Goal: Transaction & Acquisition: Purchase product/service

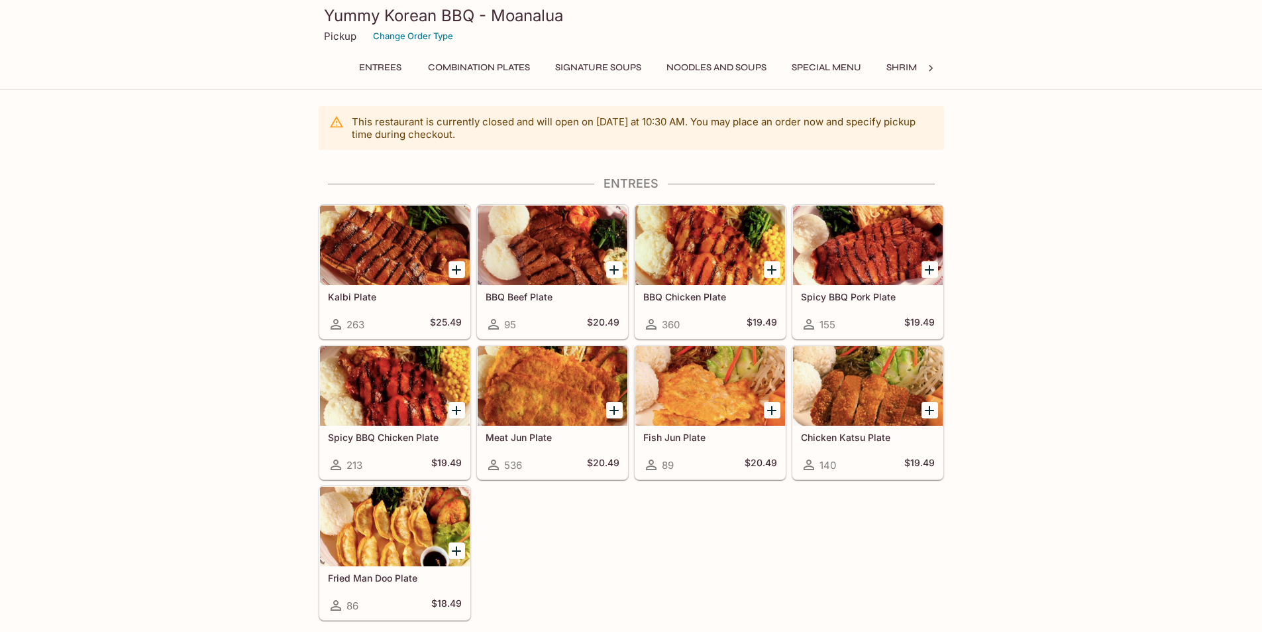
click at [810, 66] on button "Special Menu" at bounding box center [827, 67] width 84 height 19
click at [501, 60] on button "Combination Plates" at bounding box center [473, 67] width 117 height 19
click at [502, 69] on button "Combination Plates" at bounding box center [473, 67] width 117 height 19
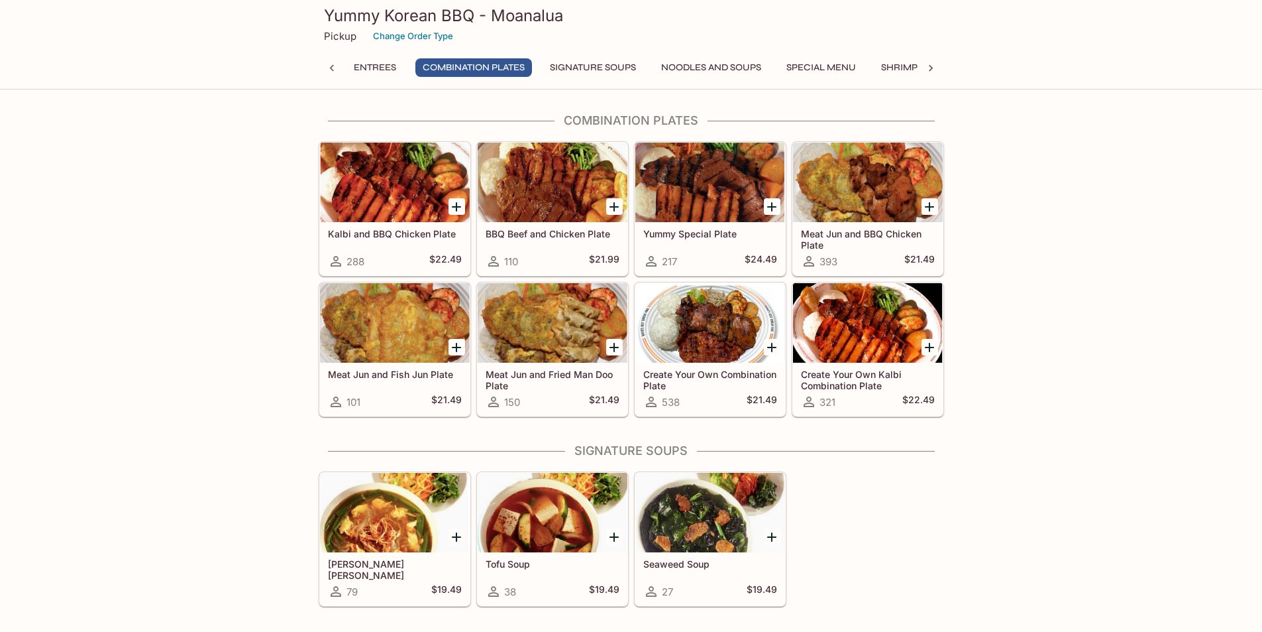
scroll to position [534, 0]
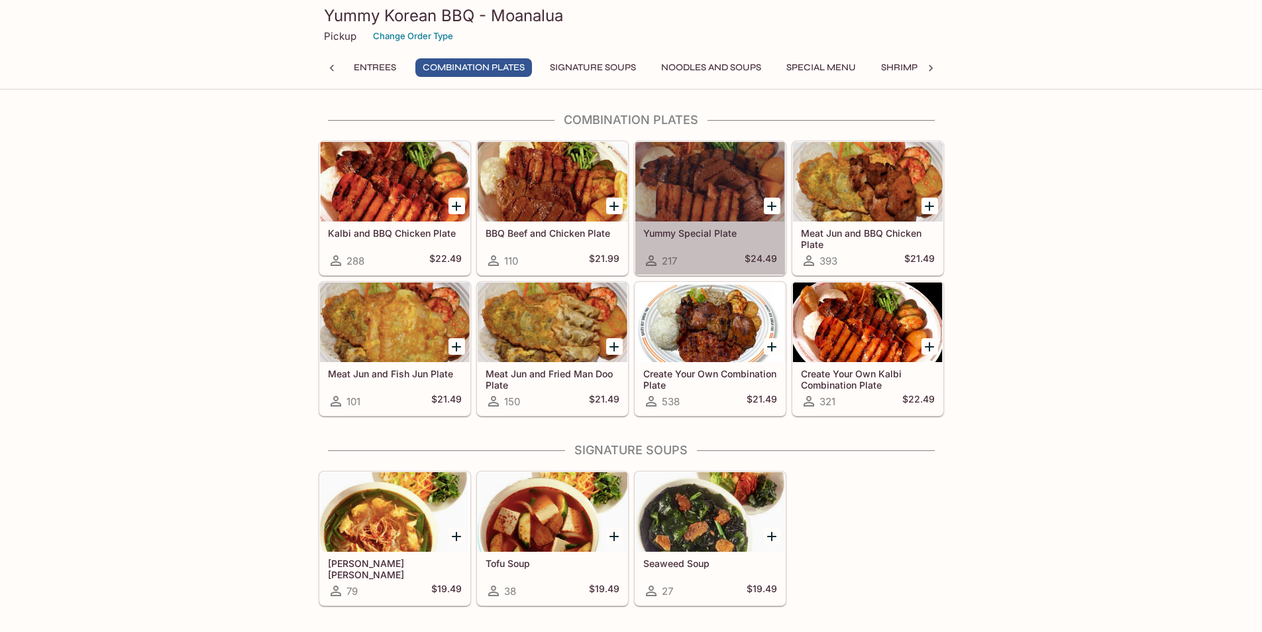
click at [702, 186] on div at bounding box center [710, 182] width 150 height 80
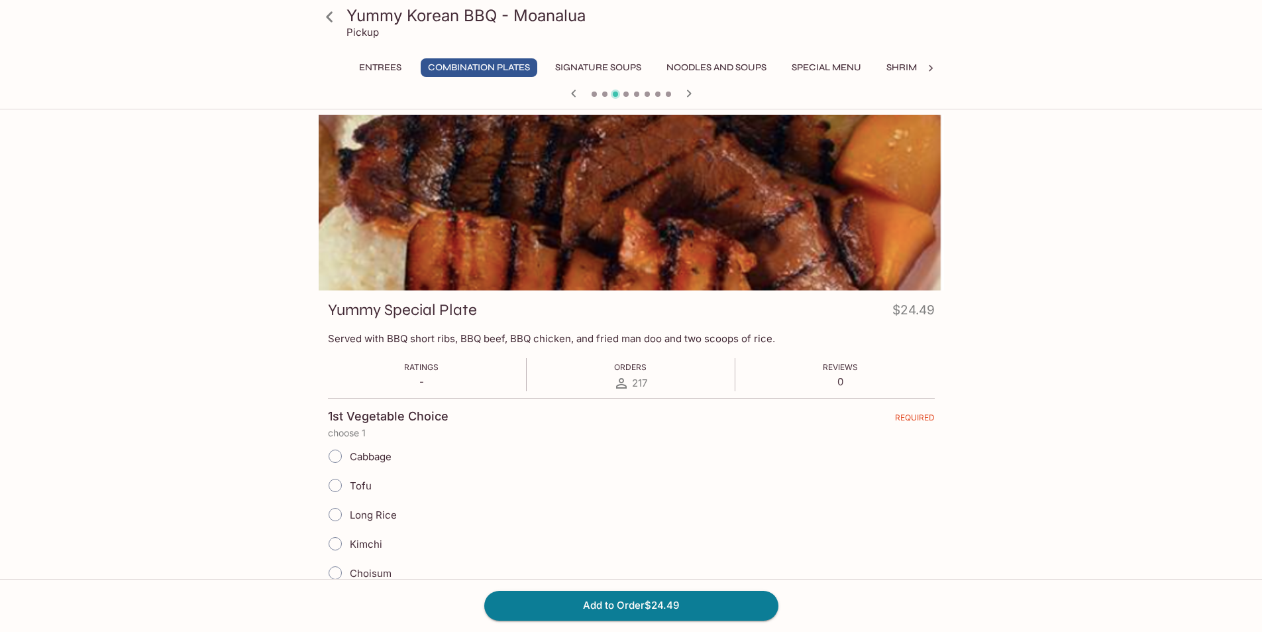
click at [610, 187] on div at bounding box center [632, 203] width 626 height 176
click at [929, 63] on icon at bounding box center [930, 68] width 13 height 13
click at [333, 72] on icon at bounding box center [331, 68] width 13 height 13
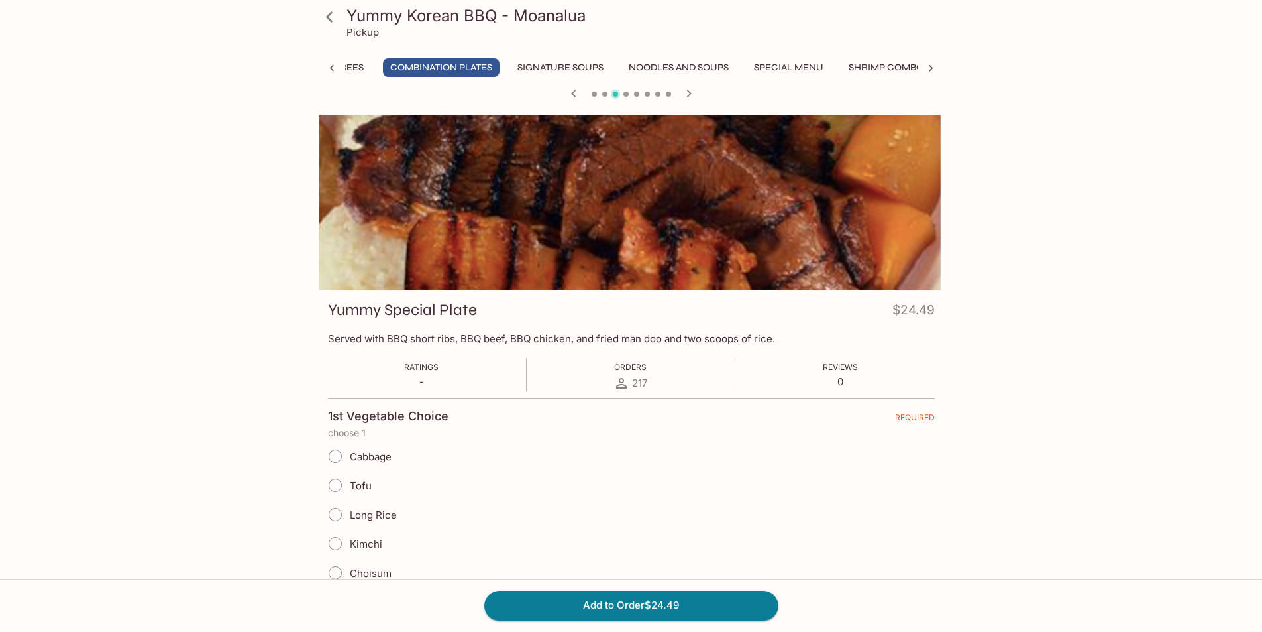
scroll to position [0, 0]
click at [445, 61] on button "Combination Plates" at bounding box center [479, 67] width 117 height 19
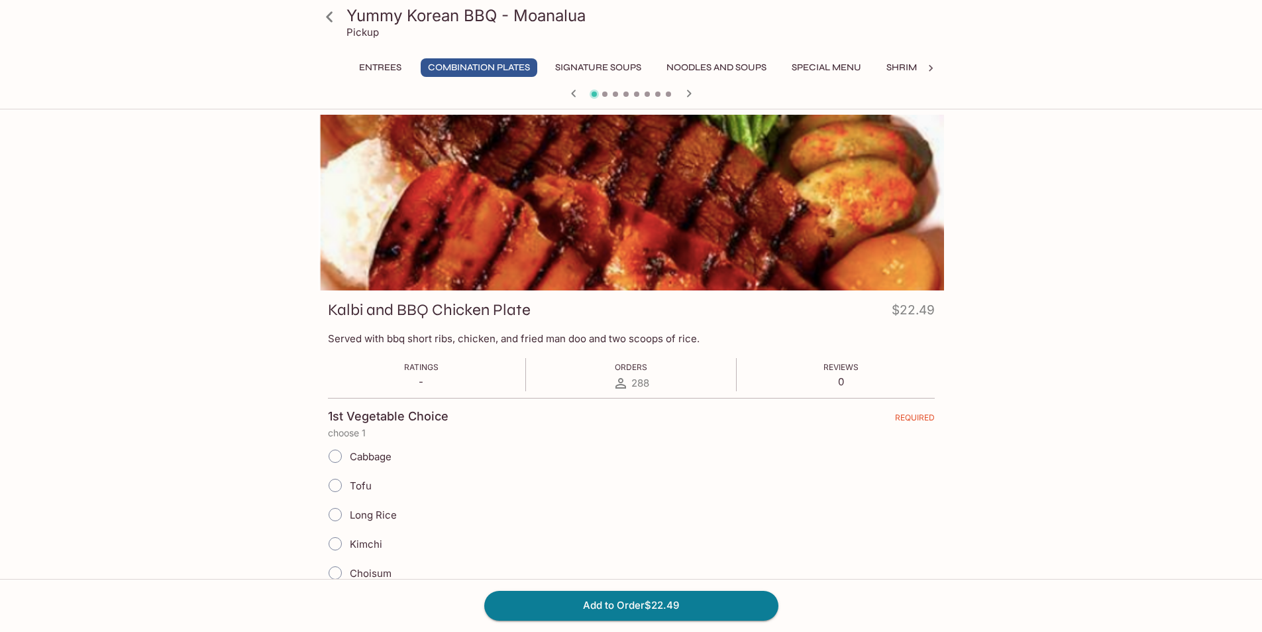
click at [688, 241] on div at bounding box center [632, 203] width 626 height 176
click at [328, 13] on icon at bounding box center [329, 16] width 23 height 23
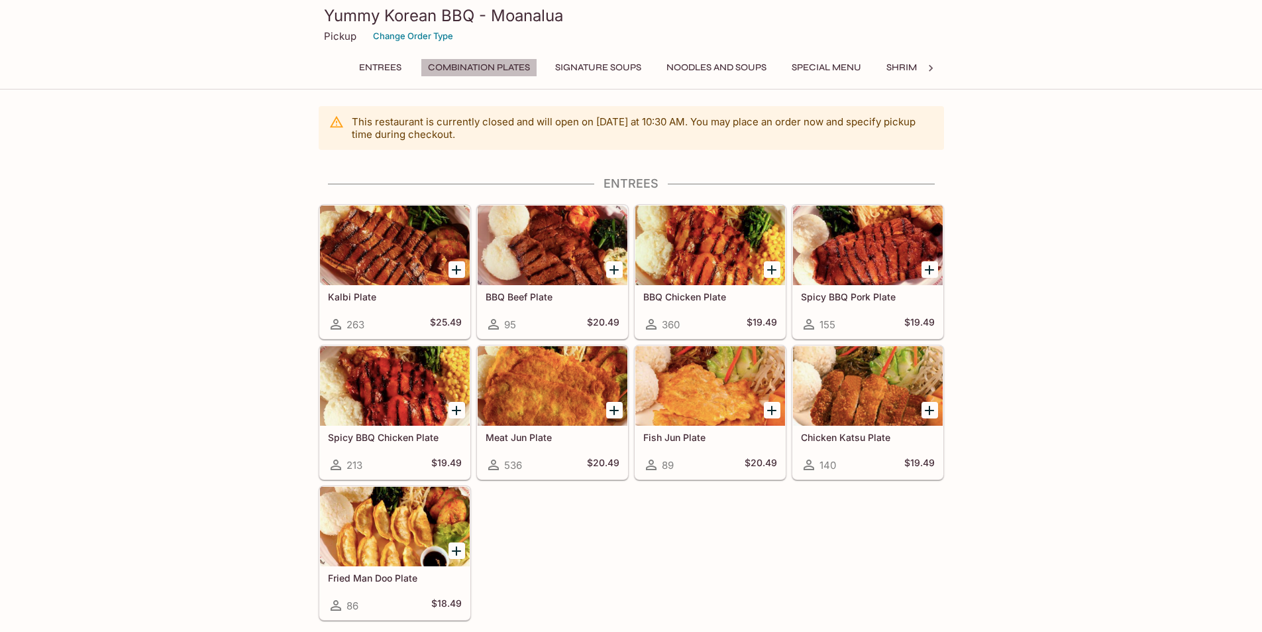
click at [498, 65] on button "Combination Plates" at bounding box center [479, 67] width 117 height 19
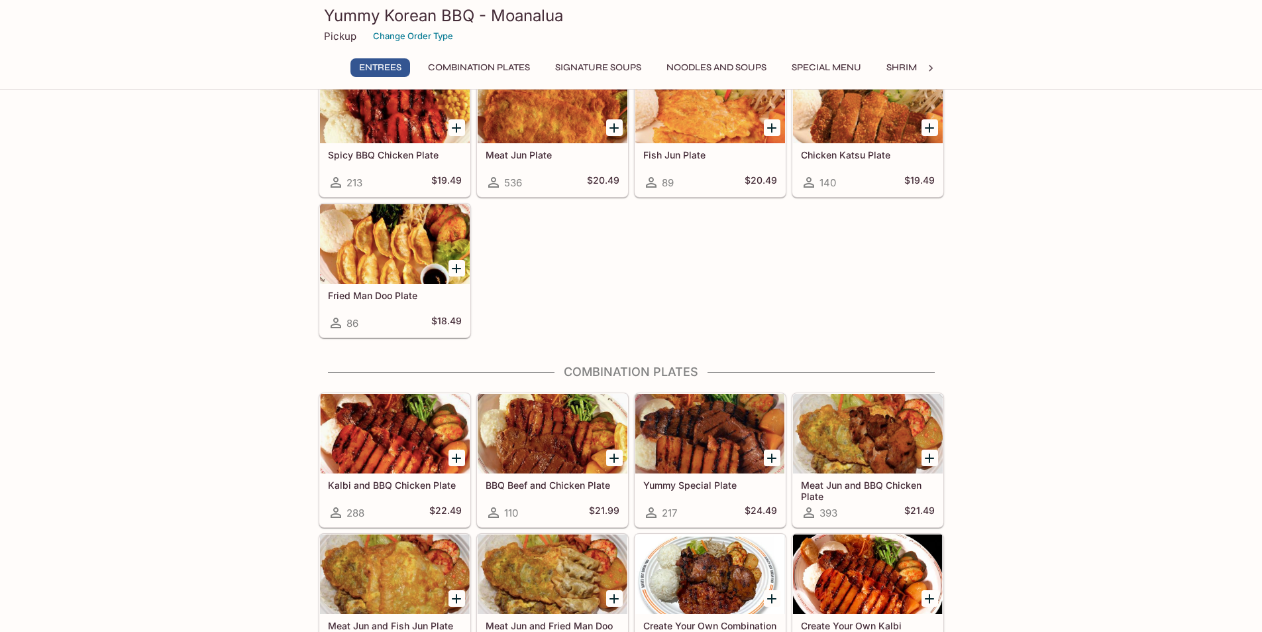
scroll to position [269, 0]
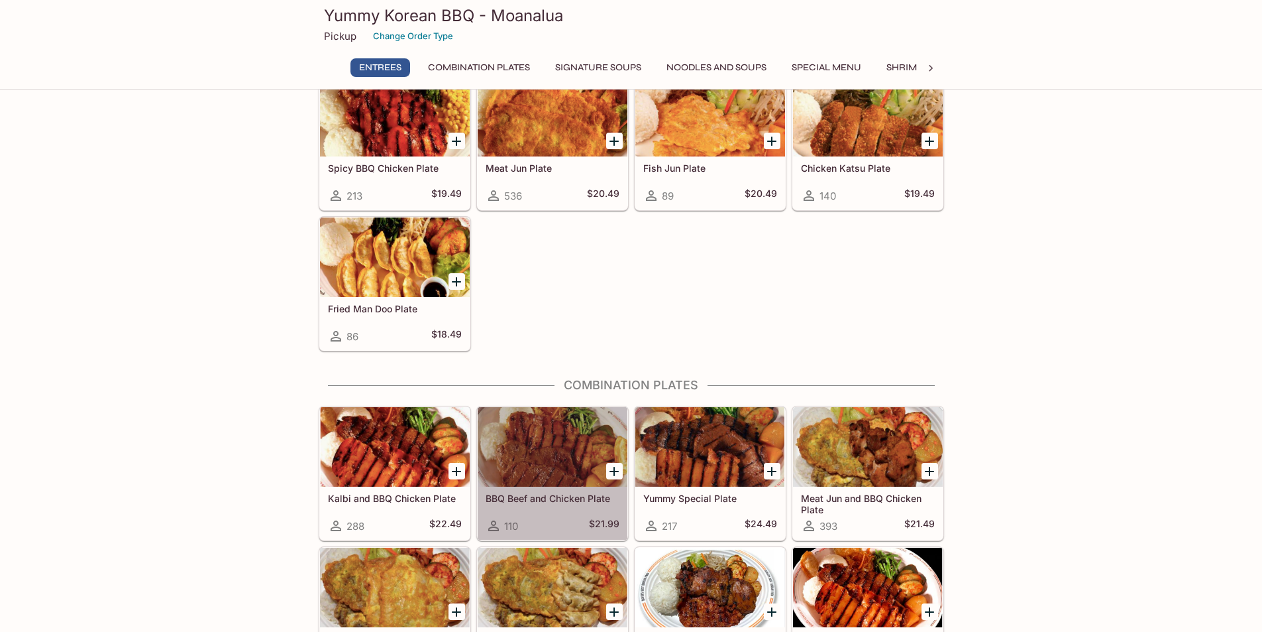
click at [567, 460] on div at bounding box center [553, 447] width 150 height 80
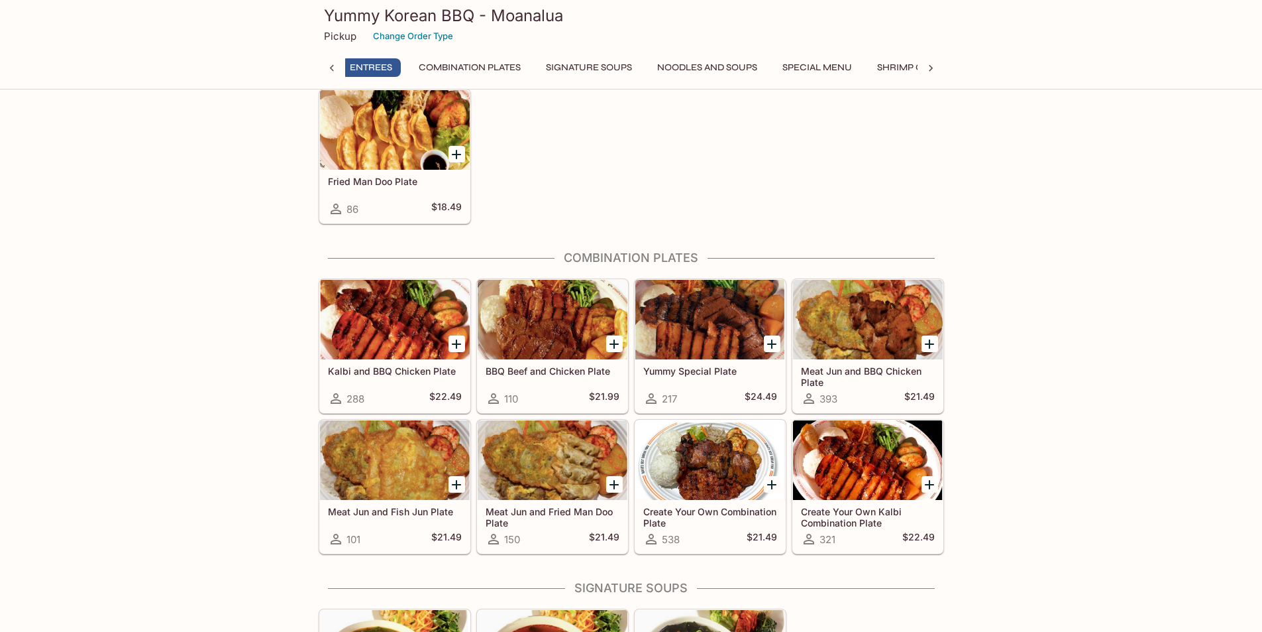
scroll to position [0, 5]
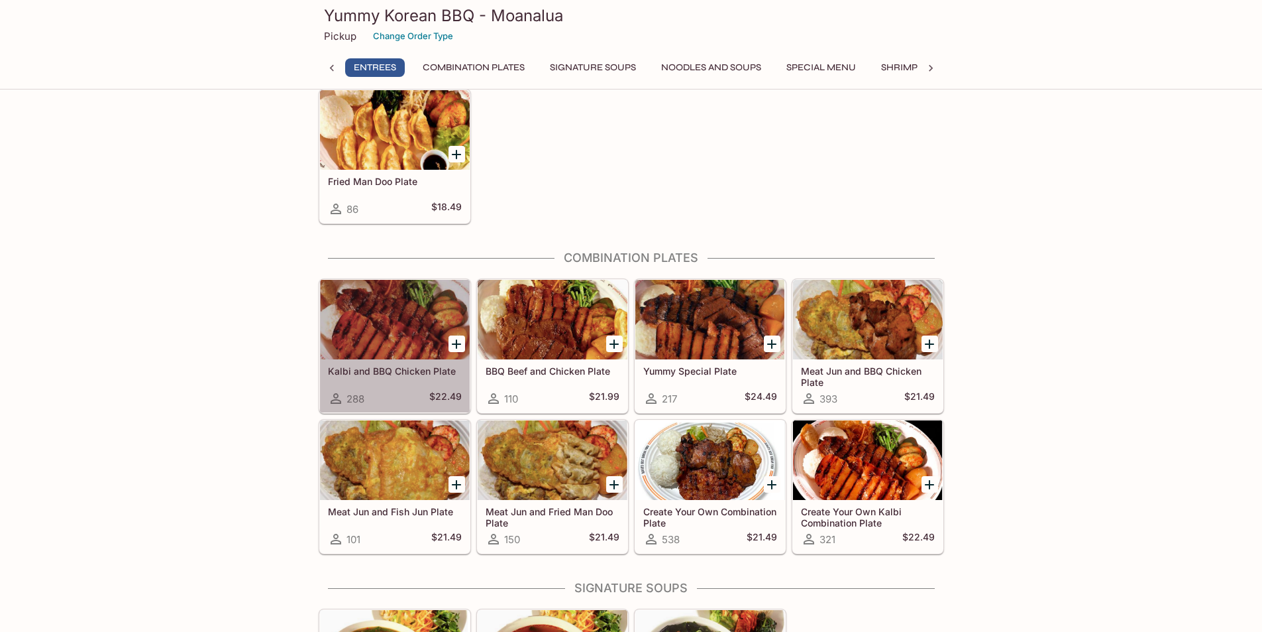
click at [378, 309] on div at bounding box center [395, 320] width 150 height 80
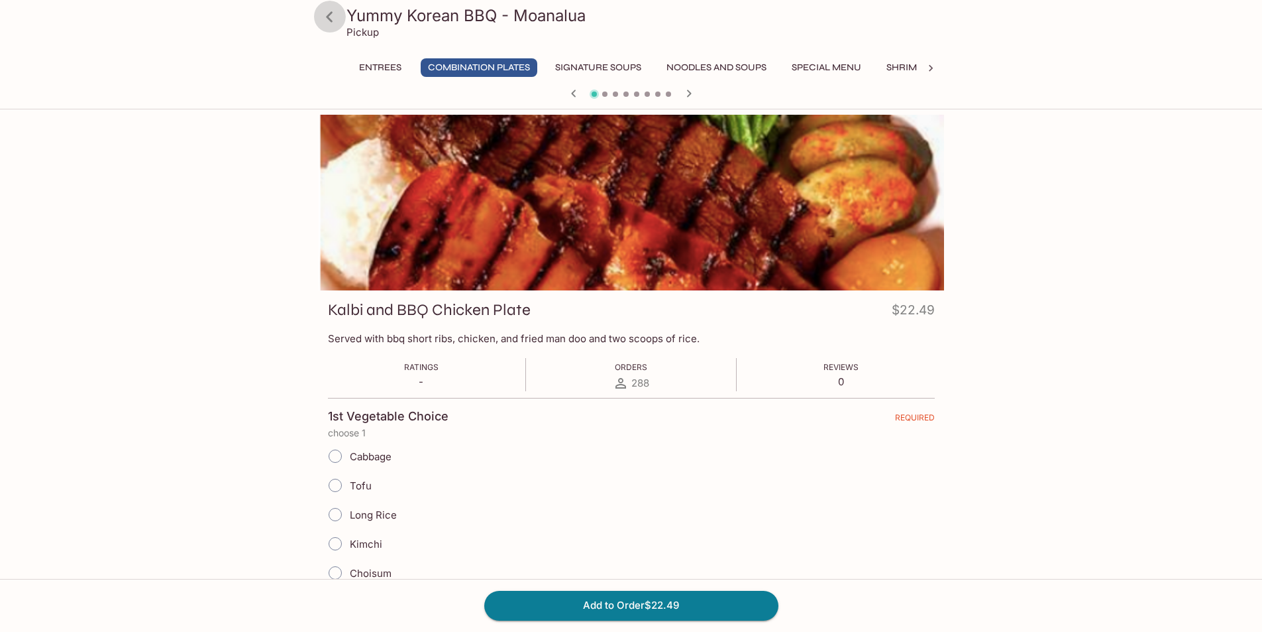
click at [331, 18] on icon at bounding box center [329, 16] width 23 height 23
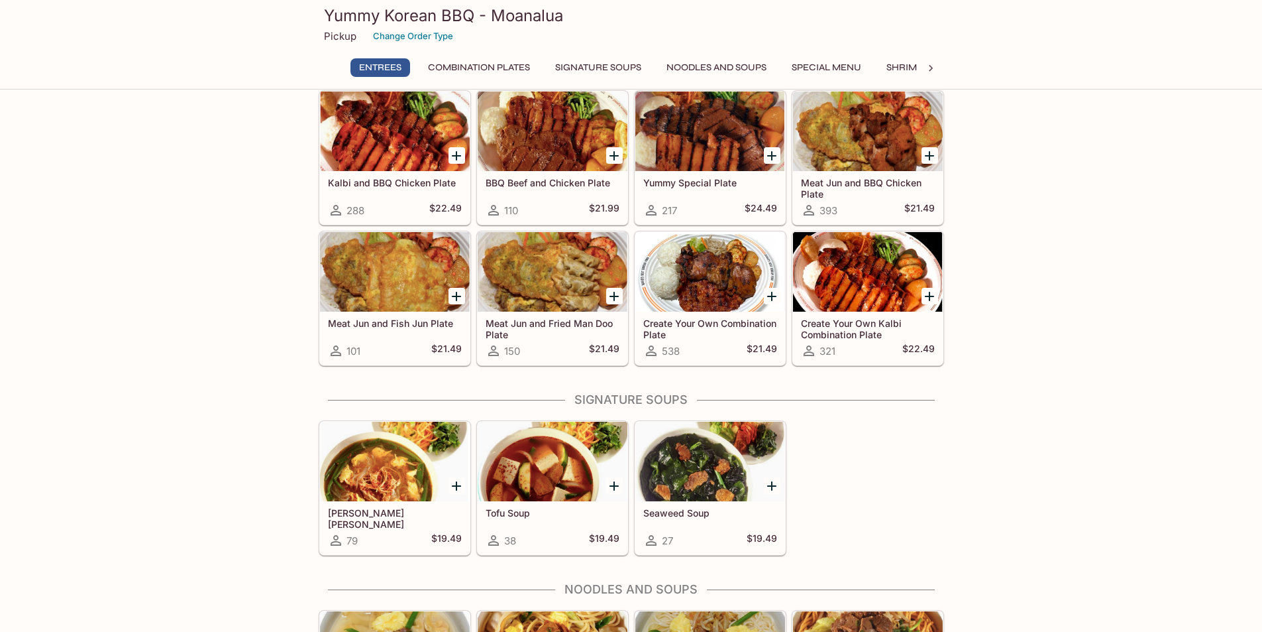
scroll to position [596, 0]
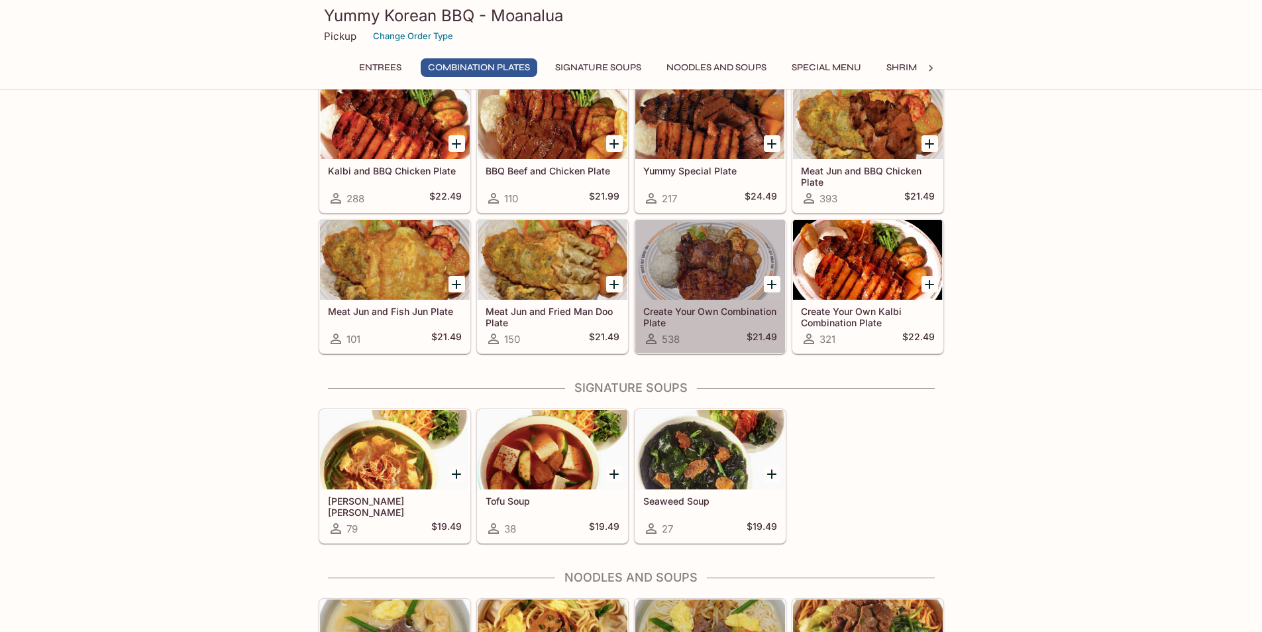
click at [694, 274] on div at bounding box center [710, 260] width 150 height 80
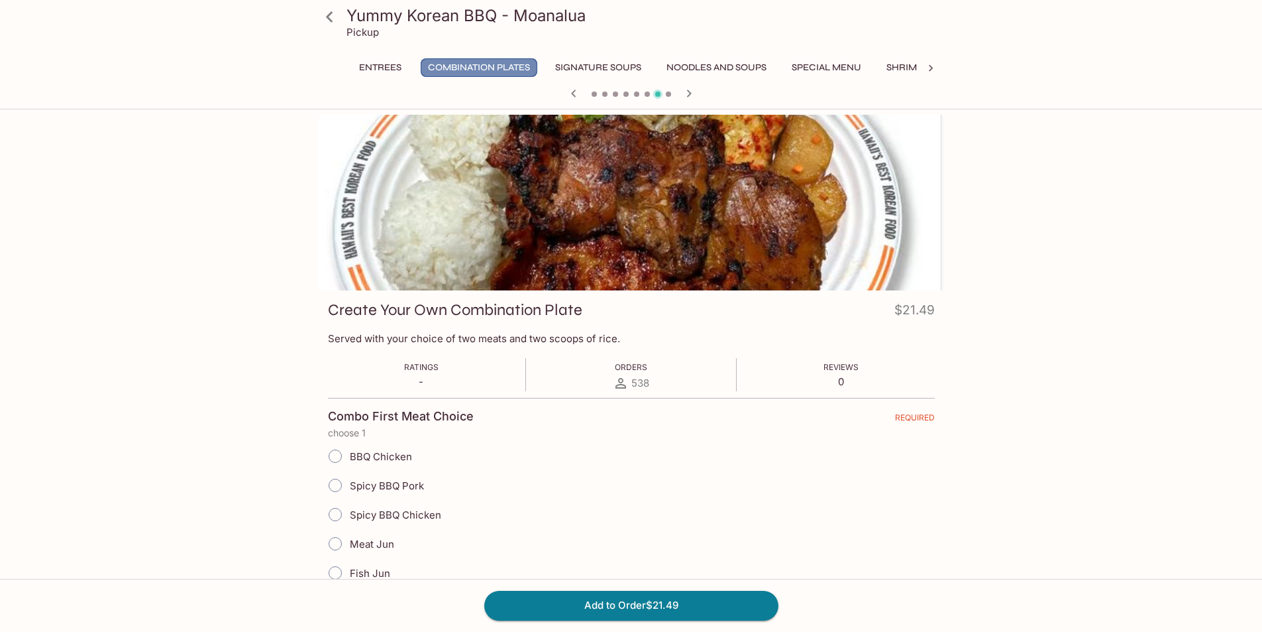
click at [494, 65] on button "Combination Plates" at bounding box center [479, 67] width 117 height 19
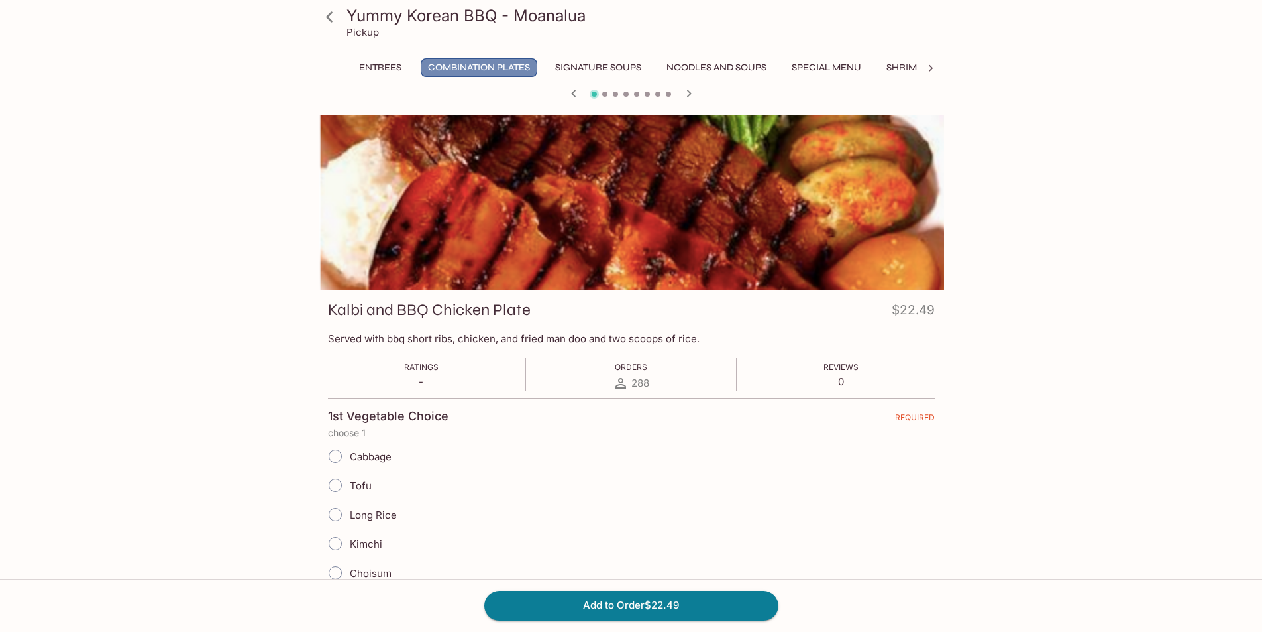
click at [496, 68] on button "Combination Plates" at bounding box center [479, 67] width 117 height 19
click at [370, 60] on button "Entrees" at bounding box center [381, 67] width 60 height 19
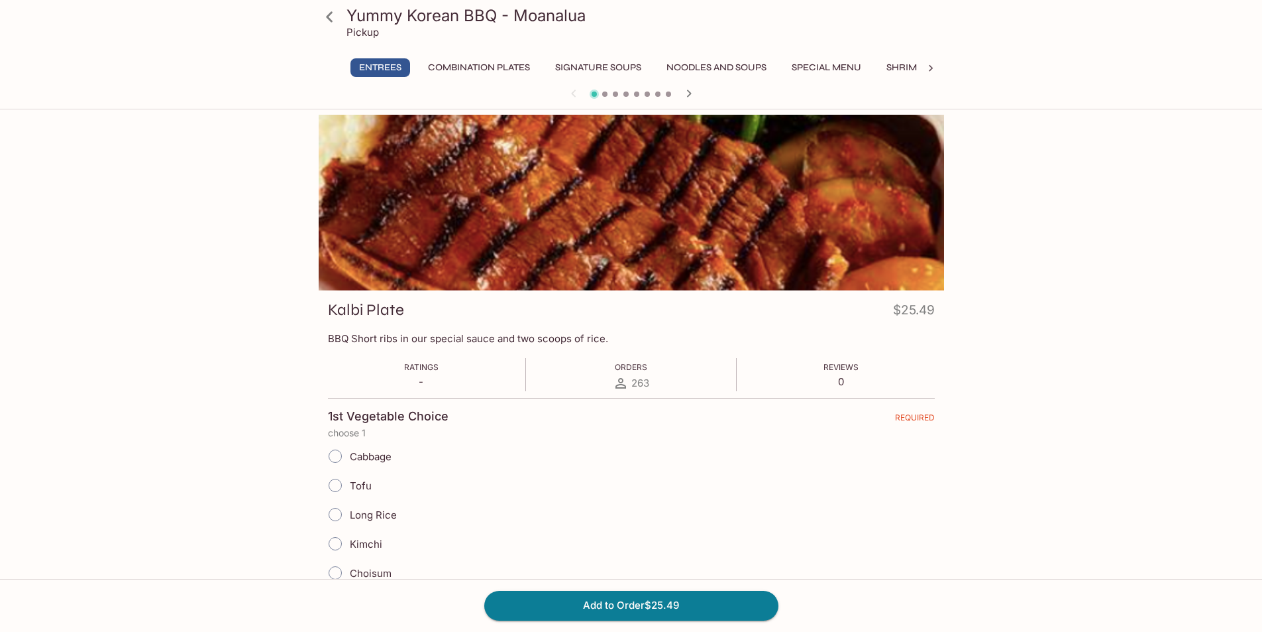
click at [932, 65] on icon at bounding box center [930, 68] width 13 height 13
click at [439, 65] on button "Mini Plates" at bounding box center [451, 67] width 71 height 19
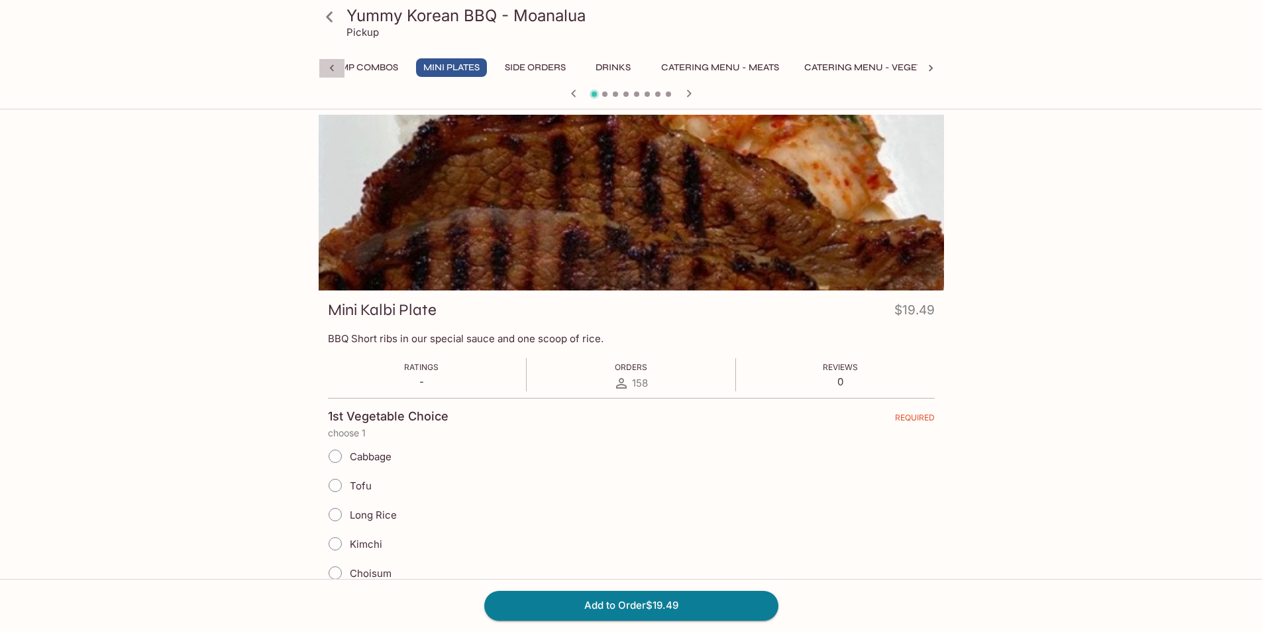
click at [327, 67] on icon at bounding box center [331, 68] width 13 height 13
click at [481, 64] on button "Combination Plates" at bounding box center [479, 67] width 117 height 19
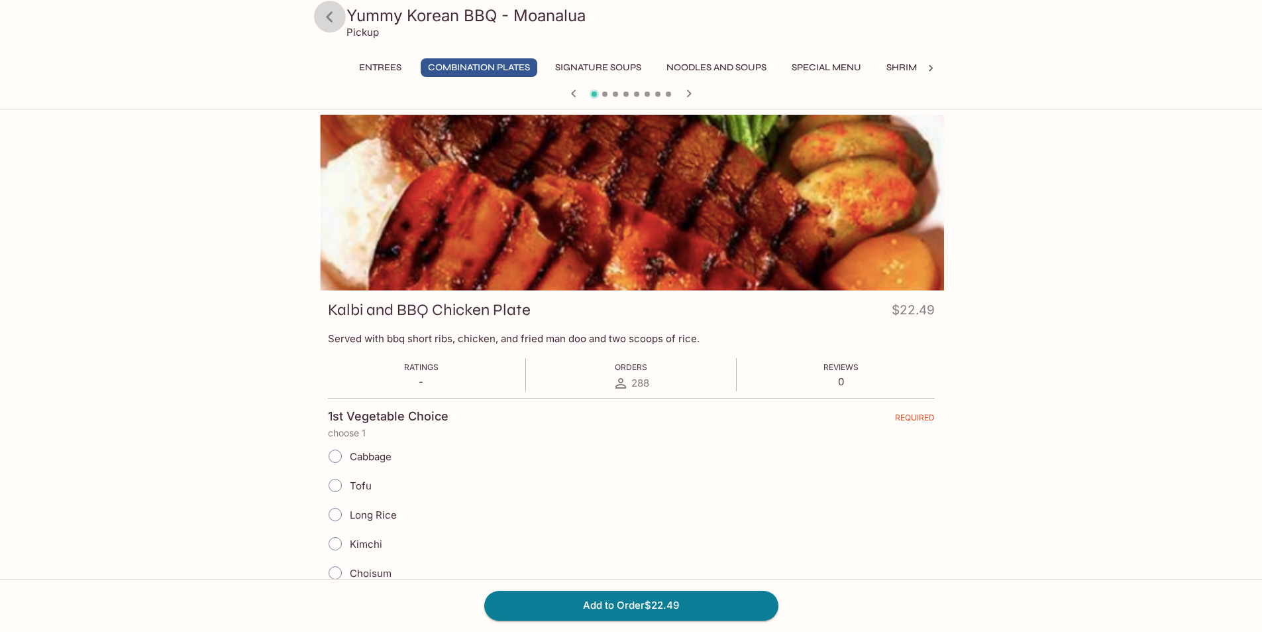
click at [332, 18] on icon at bounding box center [329, 16] width 23 height 23
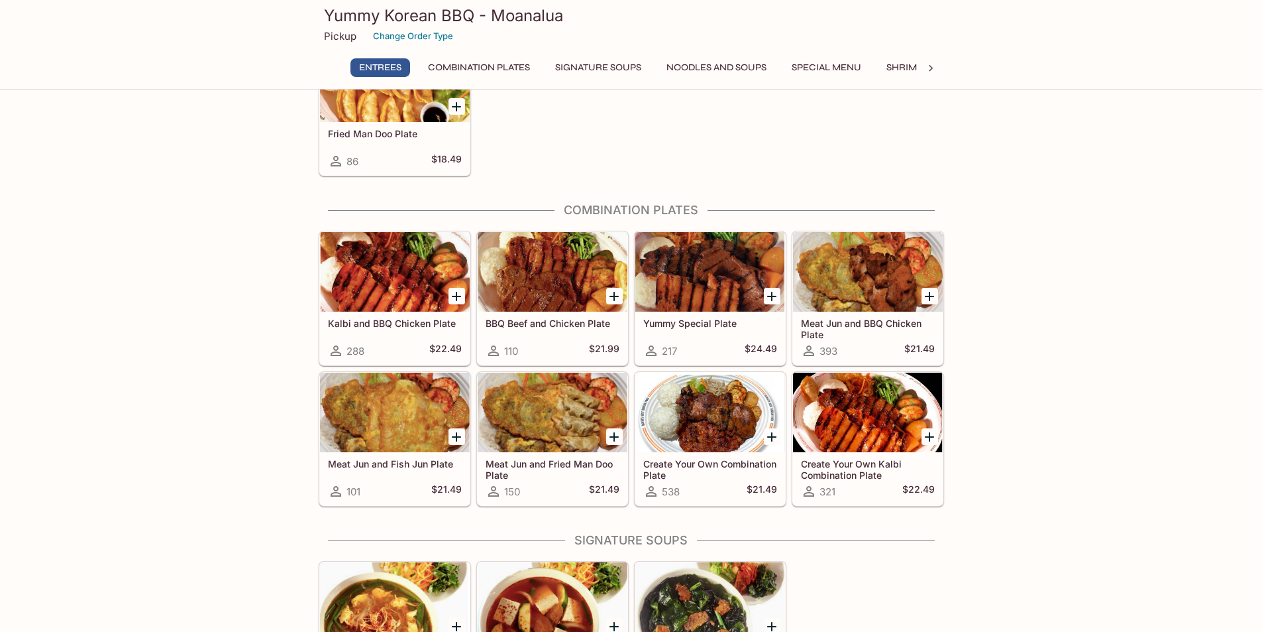
scroll to position [464, 0]
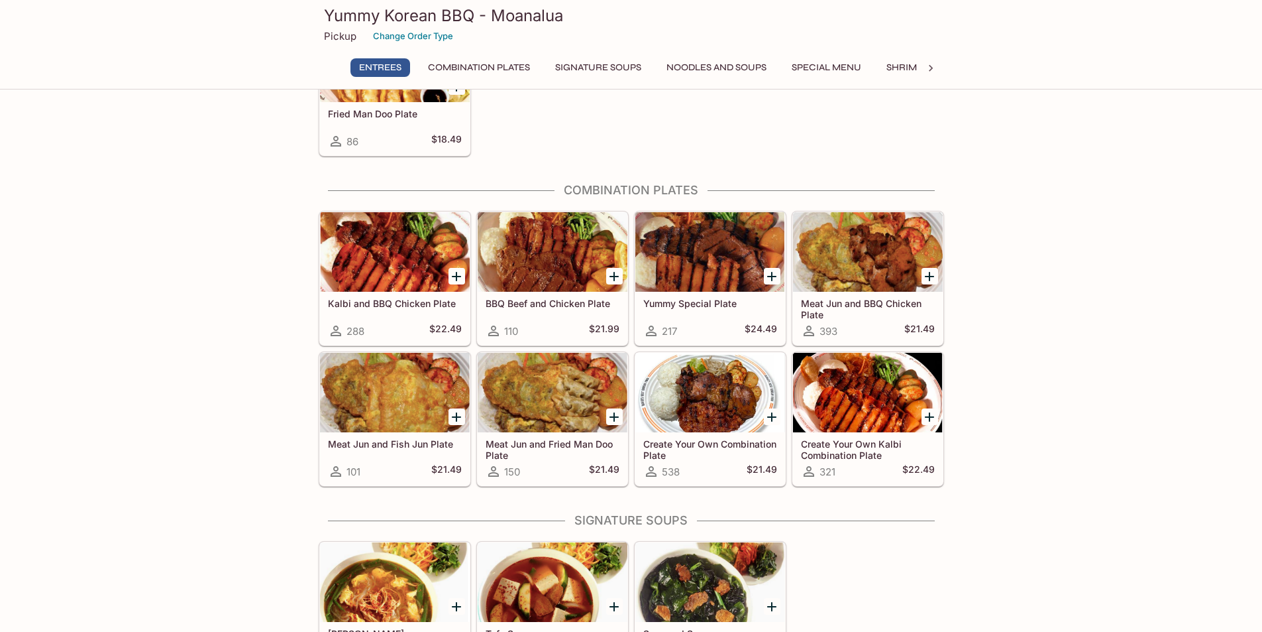
click at [915, 420] on div at bounding box center [868, 393] width 150 height 80
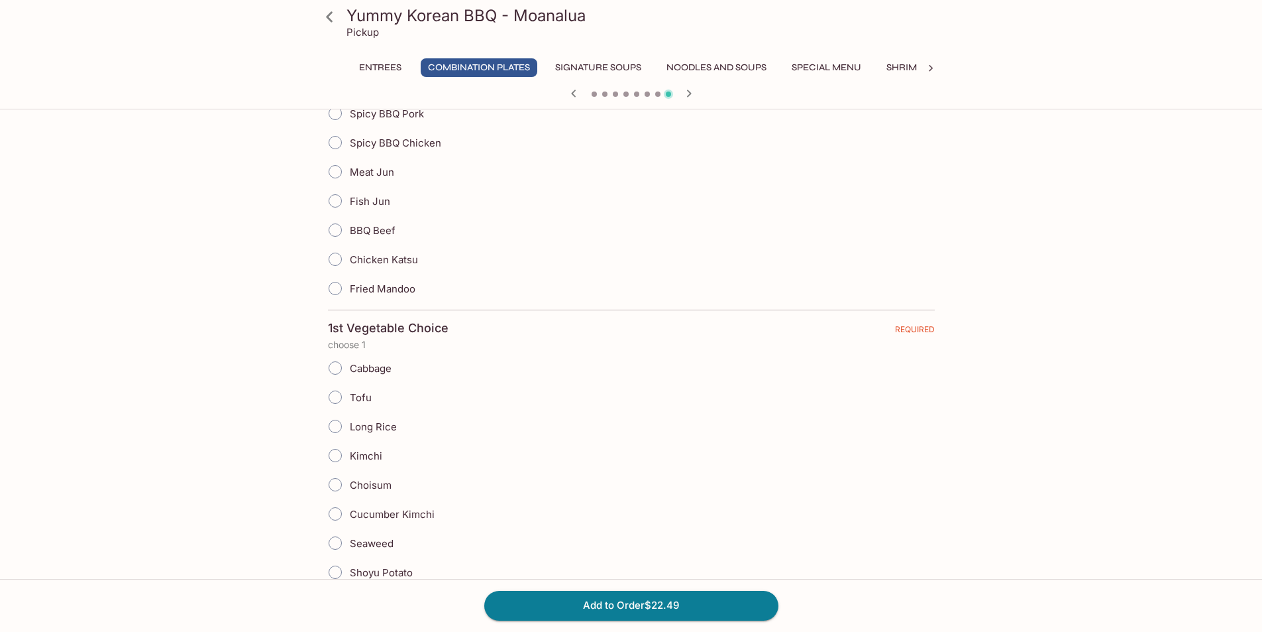
scroll to position [331, 0]
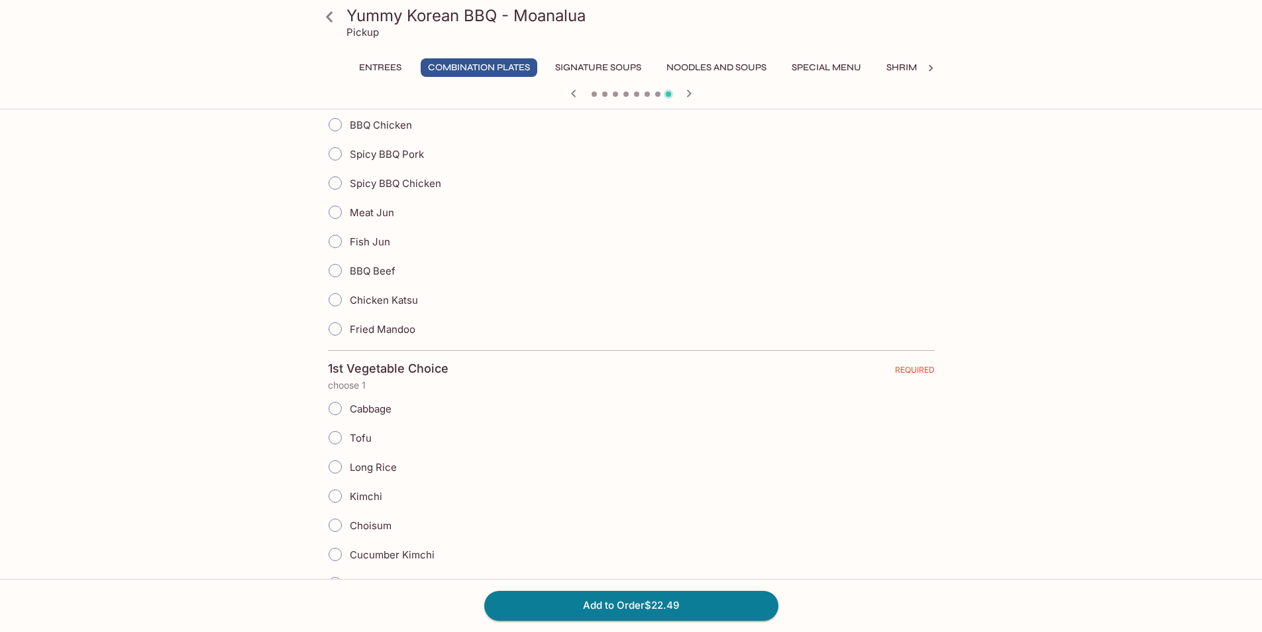
click at [476, 42] on div "Yummy Korean BBQ - Moanalua Pickup" at bounding box center [631, 26] width 636 height 53
click at [480, 64] on button "Combination Plates" at bounding box center [479, 67] width 117 height 19
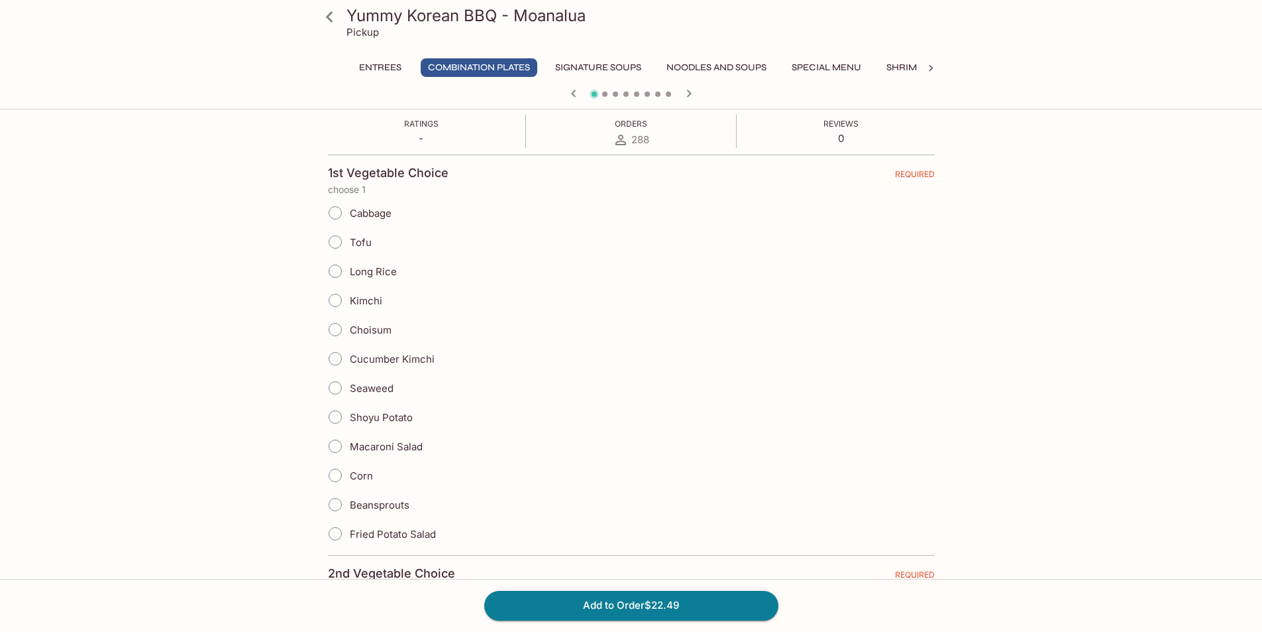
scroll to position [0, 0]
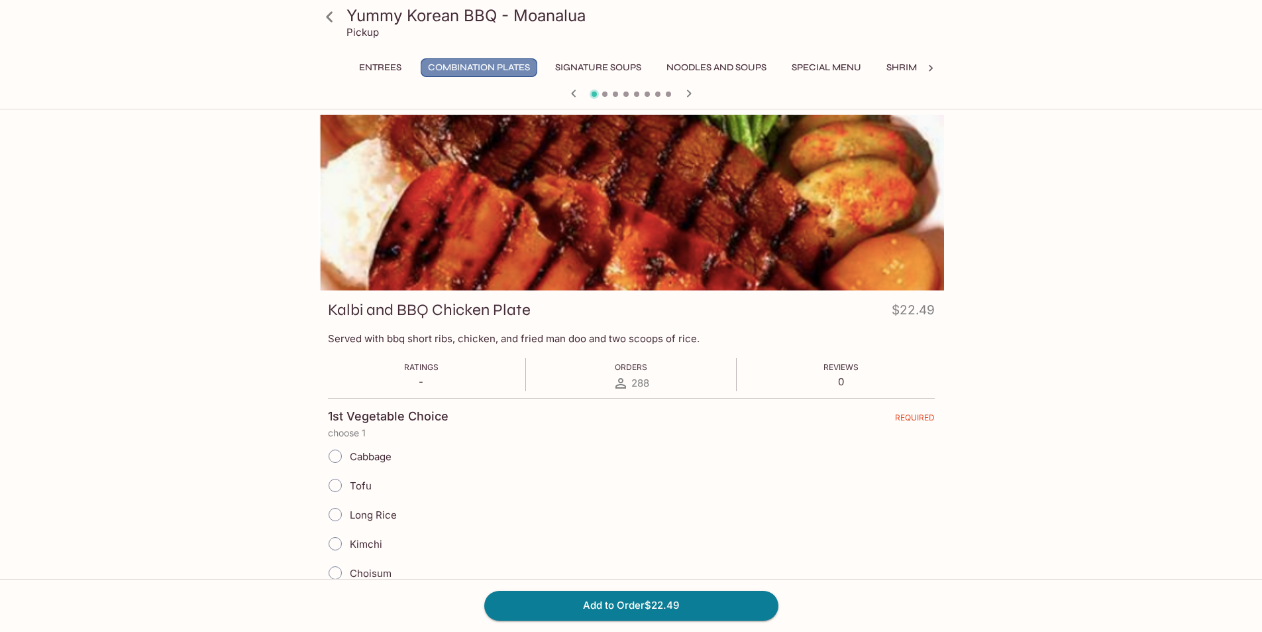
click at [483, 70] on button "Combination Plates" at bounding box center [479, 67] width 117 height 19
click at [329, 16] on icon at bounding box center [329, 16] width 23 height 23
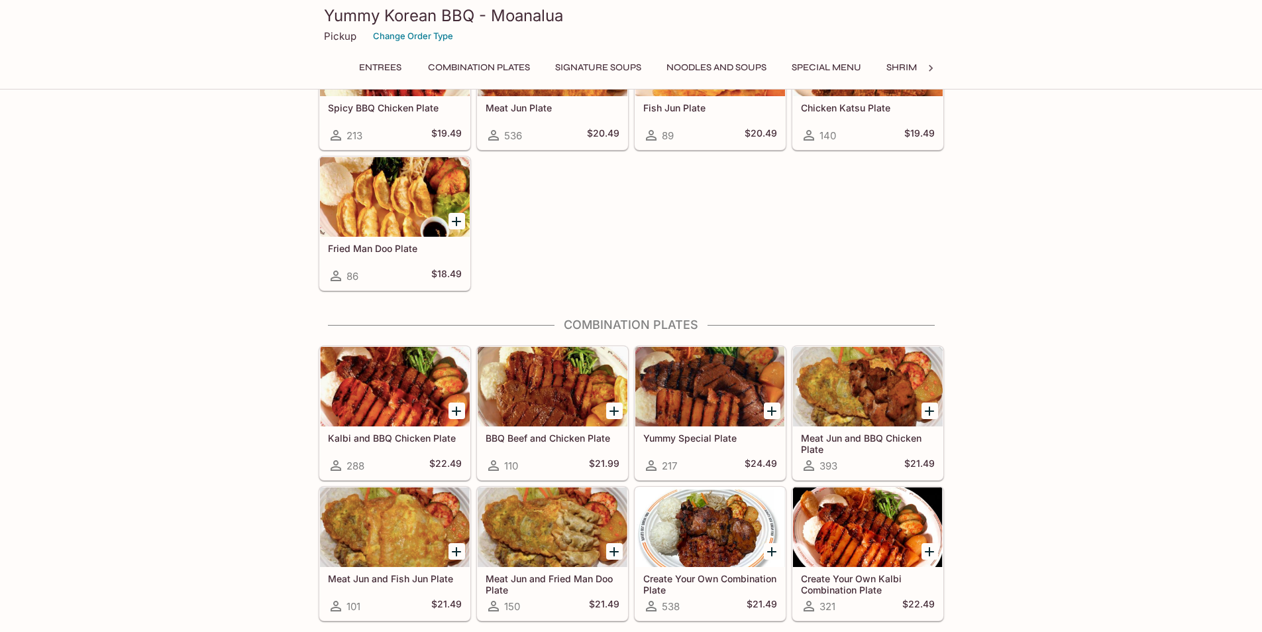
scroll to position [324, 0]
